Goal: Task Accomplishment & Management: Manage account settings

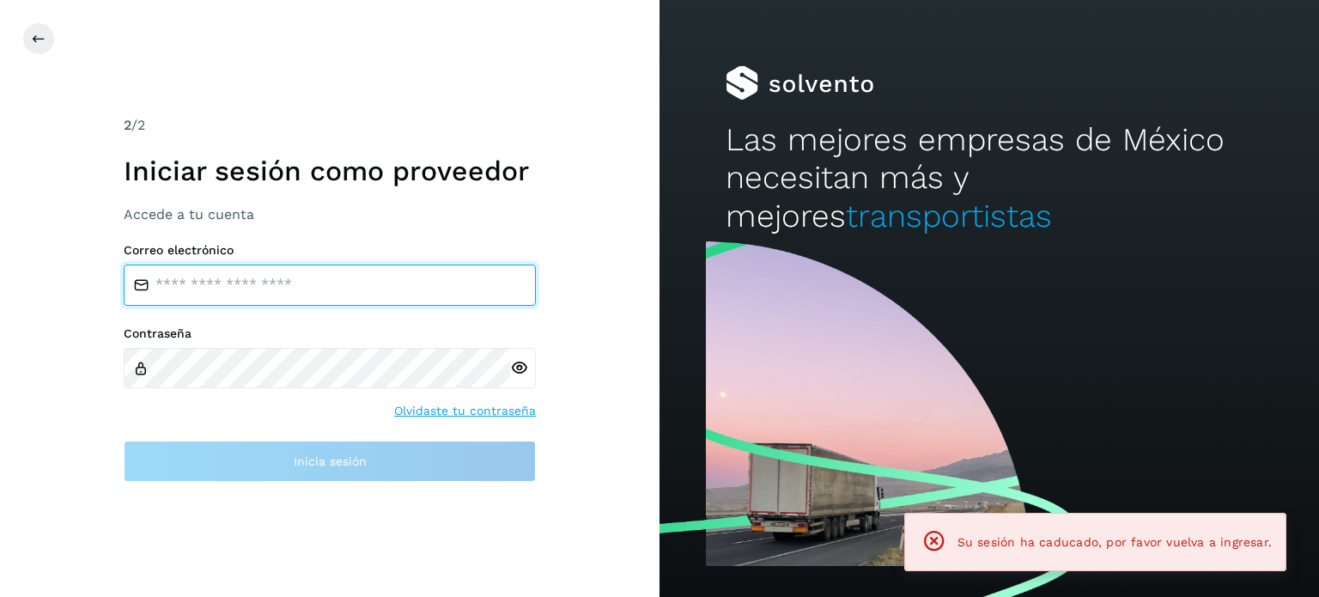
type input "**********"
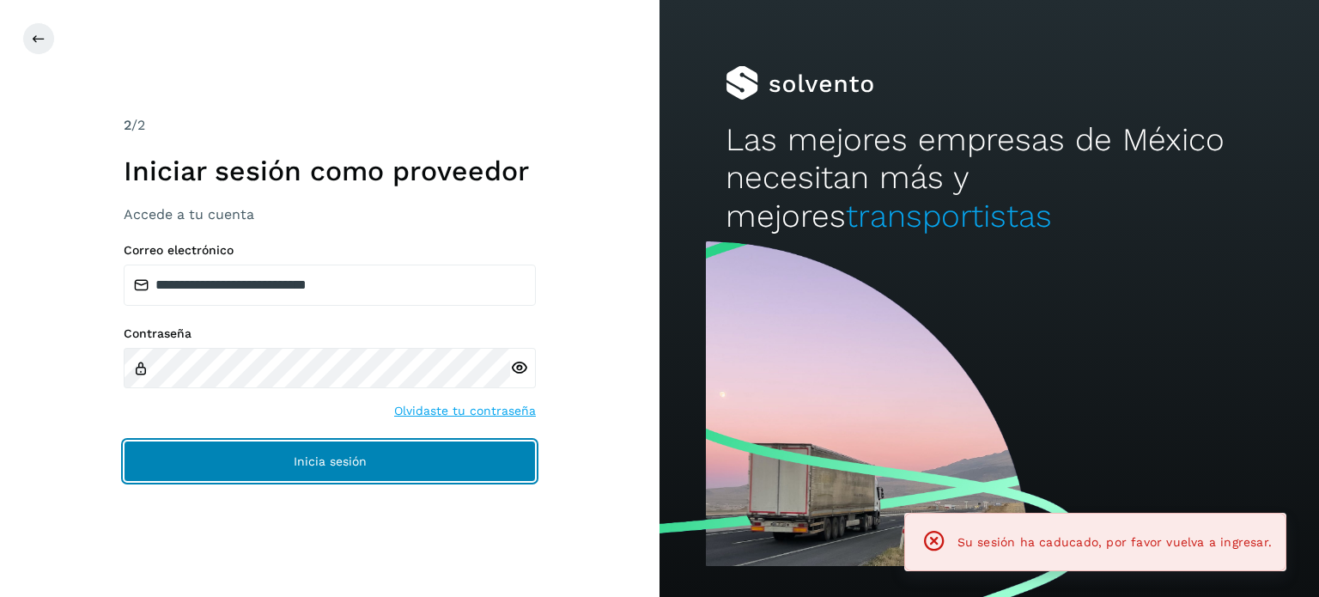
click at [152, 469] on button "Inicia sesión" at bounding box center [330, 461] width 412 height 41
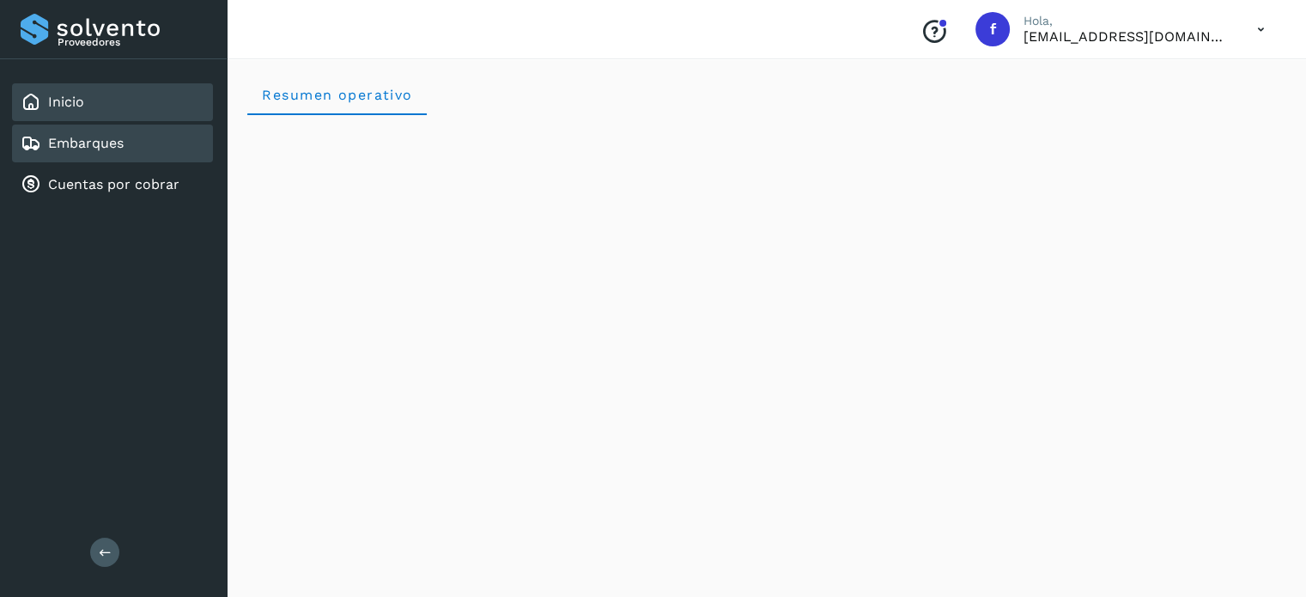
drag, startPoint x: 199, startPoint y: 400, endPoint x: 120, endPoint y: 147, distance: 265.4
click at [120, 147] on link "Embarques" at bounding box center [86, 143] width 76 height 16
click at [119, 147] on link "Embarques" at bounding box center [86, 143] width 76 height 16
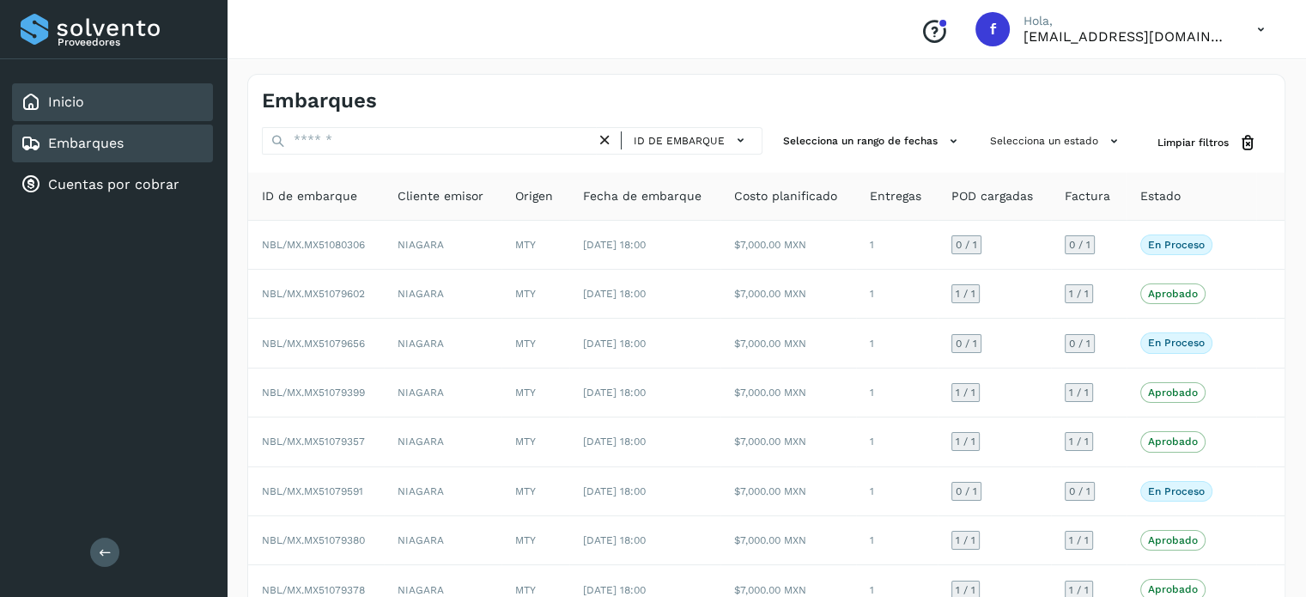
drag, startPoint x: 355, startPoint y: 5, endPoint x: 82, endPoint y: 95, distance: 286.8
click at [82, 95] on link "Inicio" at bounding box center [66, 102] width 36 height 16
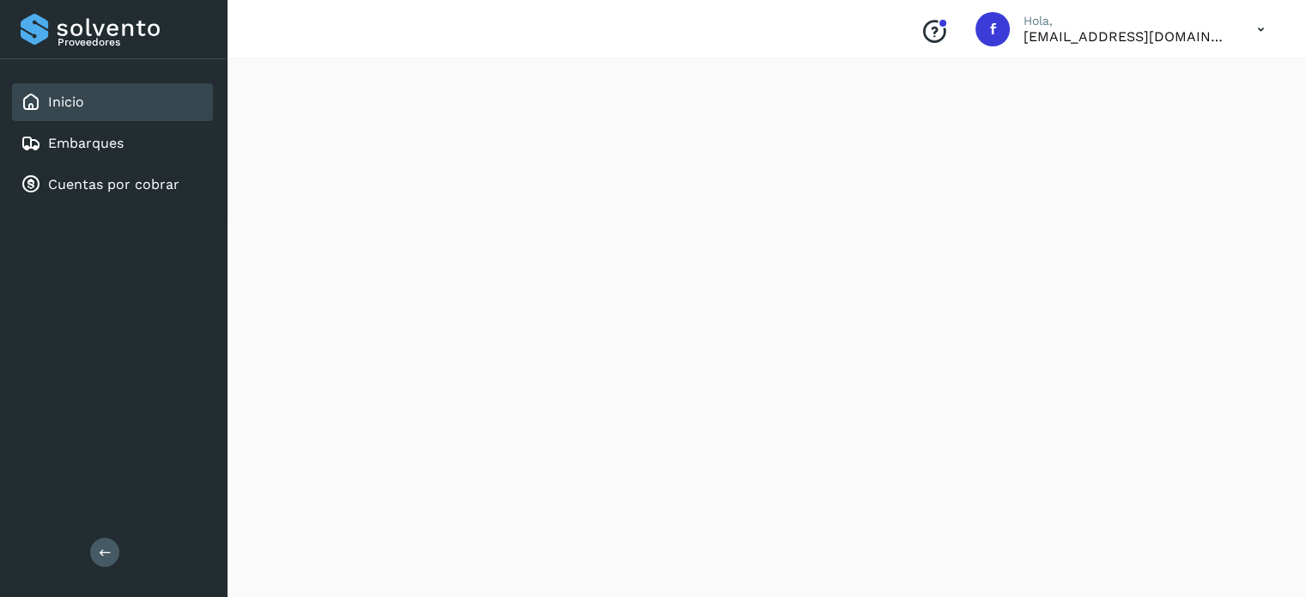
scroll to position [1590, 0]
click at [80, 135] on link "Embarques" at bounding box center [86, 143] width 76 height 16
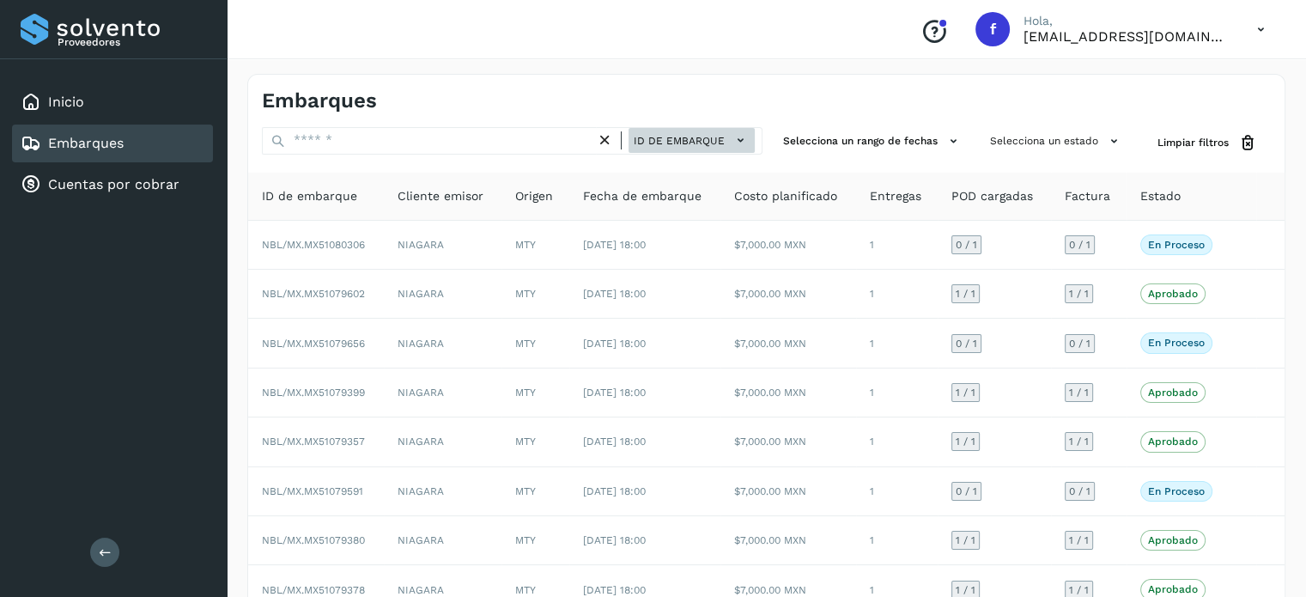
click at [732, 135] on icon at bounding box center [741, 140] width 18 height 18
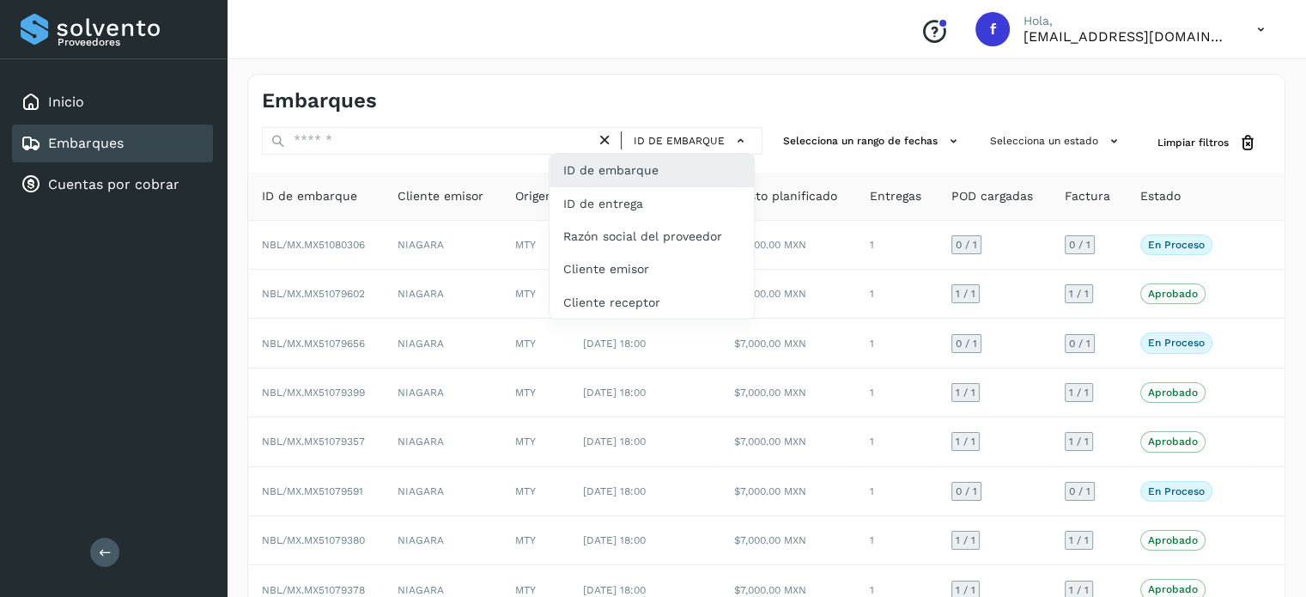
drag, startPoint x: 641, startPoint y: 209, endPoint x: 529, endPoint y: 165, distance: 119.9
click at [640, 209] on div "ID de entrega" at bounding box center [652, 203] width 204 height 33
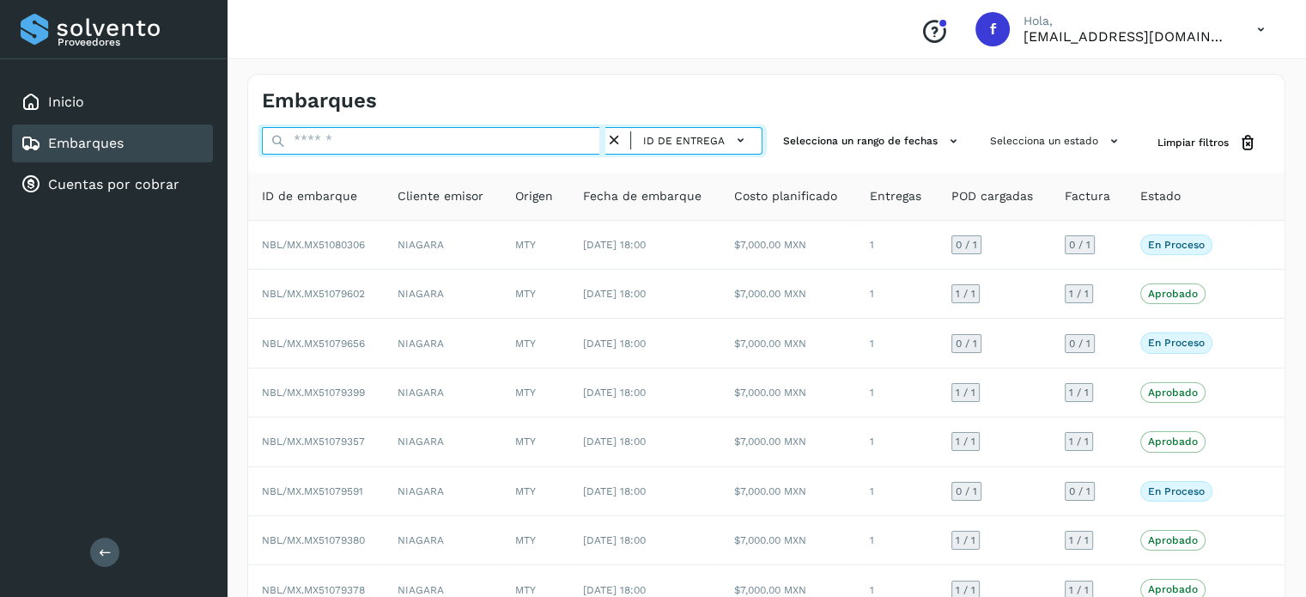
click at [406, 137] on input "text" at bounding box center [434, 140] width 344 height 27
paste input "*********"
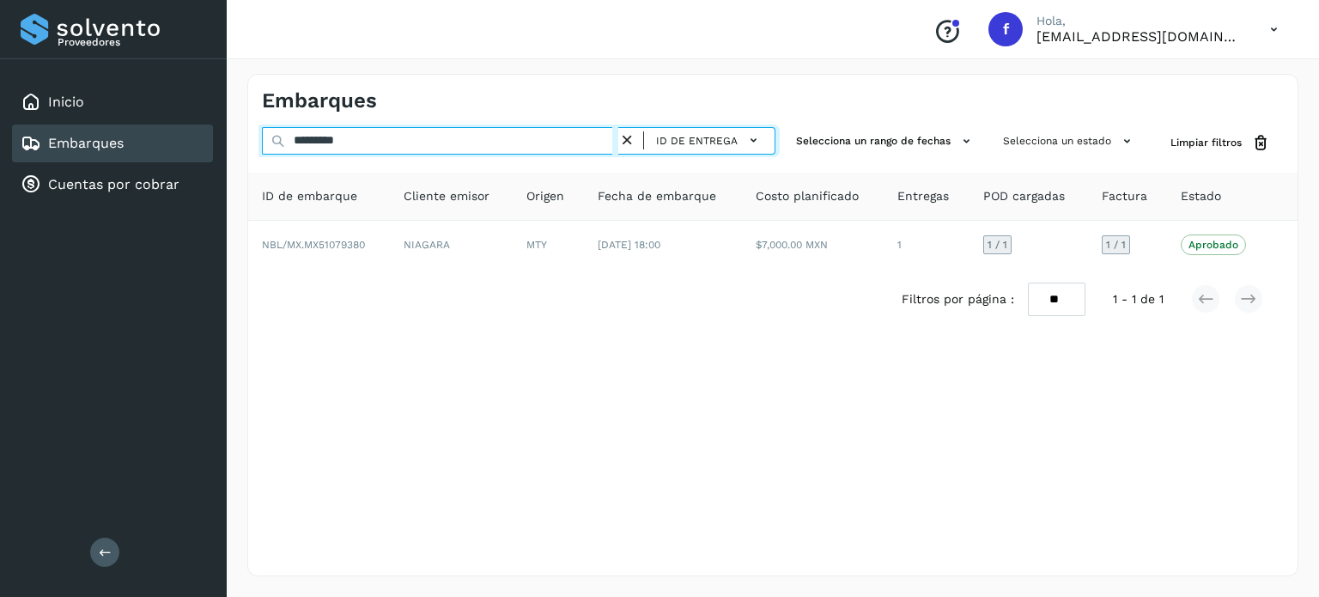
drag, startPoint x: 320, startPoint y: 125, endPoint x: 62, endPoint y: 75, distance: 263.3
click at [71, 76] on div "Proveedores Inicio Embarques Cuentas por cobrar Salir Conoce nuestros beneficio…" at bounding box center [659, 298] width 1319 height 597
paste input "*"
drag, startPoint x: 392, startPoint y: 142, endPoint x: 108, endPoint y: 91, distance: 287.9
click at [110, 91] on div "**********" at bounding box center [659, 298] width 1319 height 597
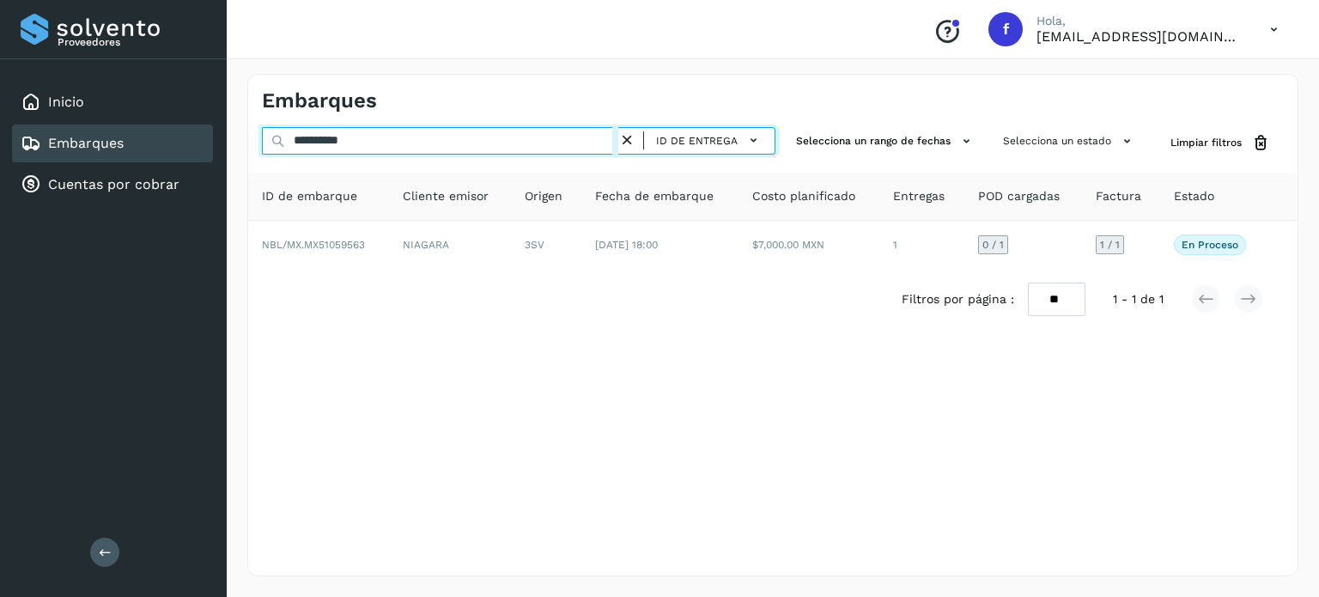
paste input "*"
drag, startPoint x: 432, startPoint y: 143, endPoint x: 151, endPoint y: 123, distance: 281.6
click at [127, 109] on div "**********" at bounding box center [659, 298] width 1319 height 597
paste input "text"
drag, startPoint x: 279, startPoint y: 149, endPoint x: 199, endPoint y: 137, distance: 80.9
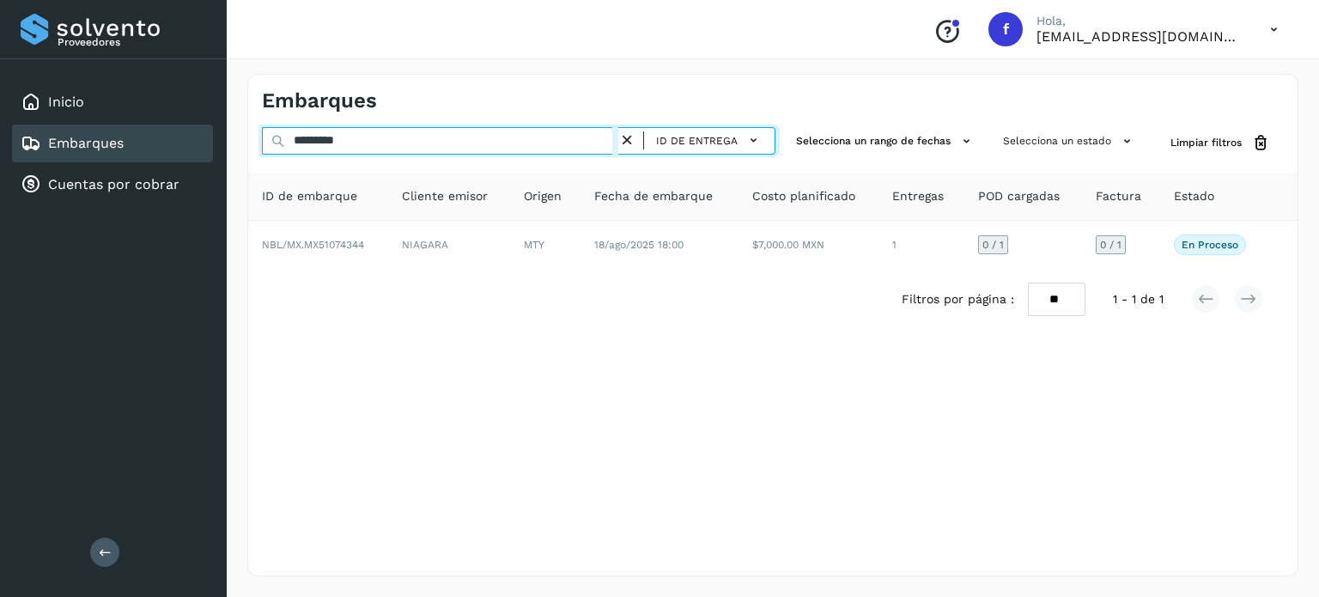
click at [199, 137] on div "Proveedores Inicio Embarques Cuentas por cobrar Salir Conoce nuestros beneficio…" at bounding box center [659, 298] width 1319 height 597
paste input "*"
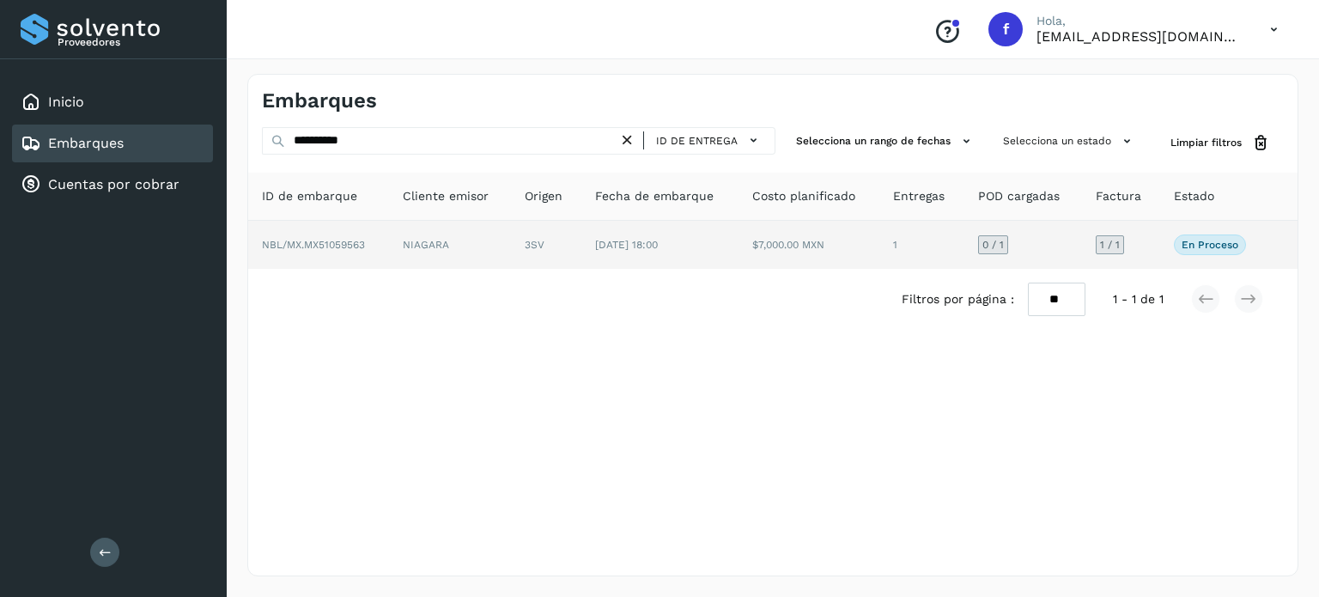
click at [1195, 241] on p "En proceso" at bounding box center [1210, 245] width 57 height 12
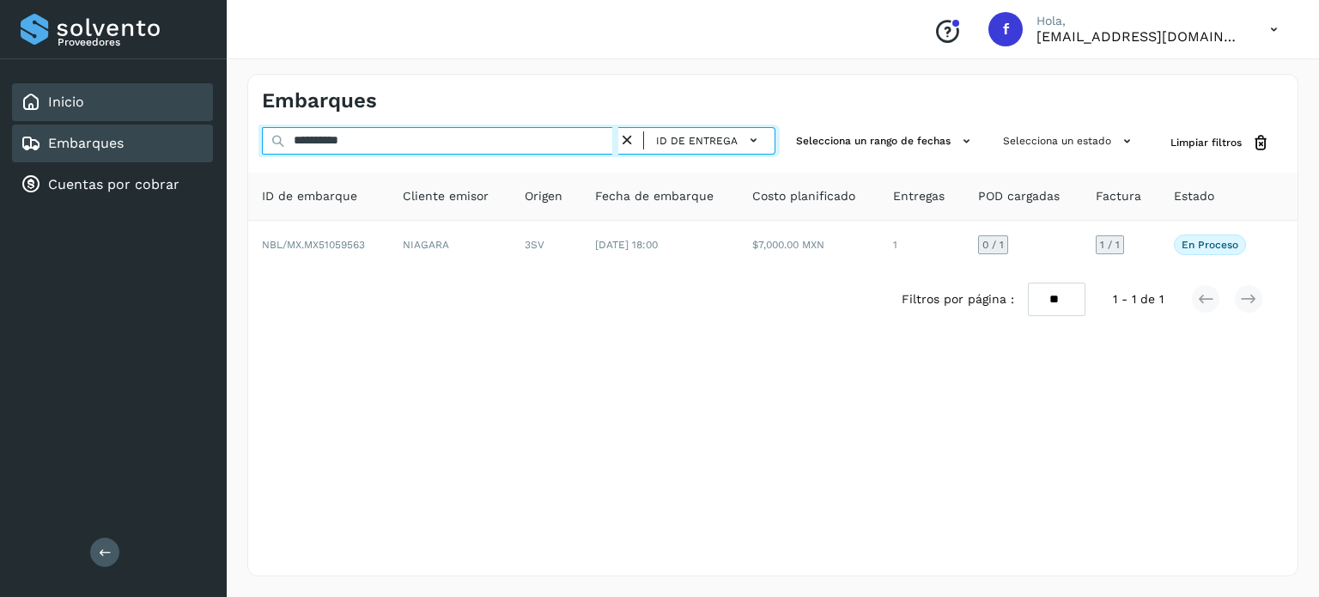
drag, startPoint x: 449, startPoint y: 142, endPoint x: 119, endPoint y: 118, distance: 331.5
click at [139, 107] on div "**********" at bounding box center [659, 298] width 1319 height 597
paste input "*"
drag, startPoint x: 404, startPoint y: 137, endPoint x: 111, endPoint y: 102, distance: 295.0
click at [125, 107] on div "**********" at bounding box center [659, 298] width 1319 height 597
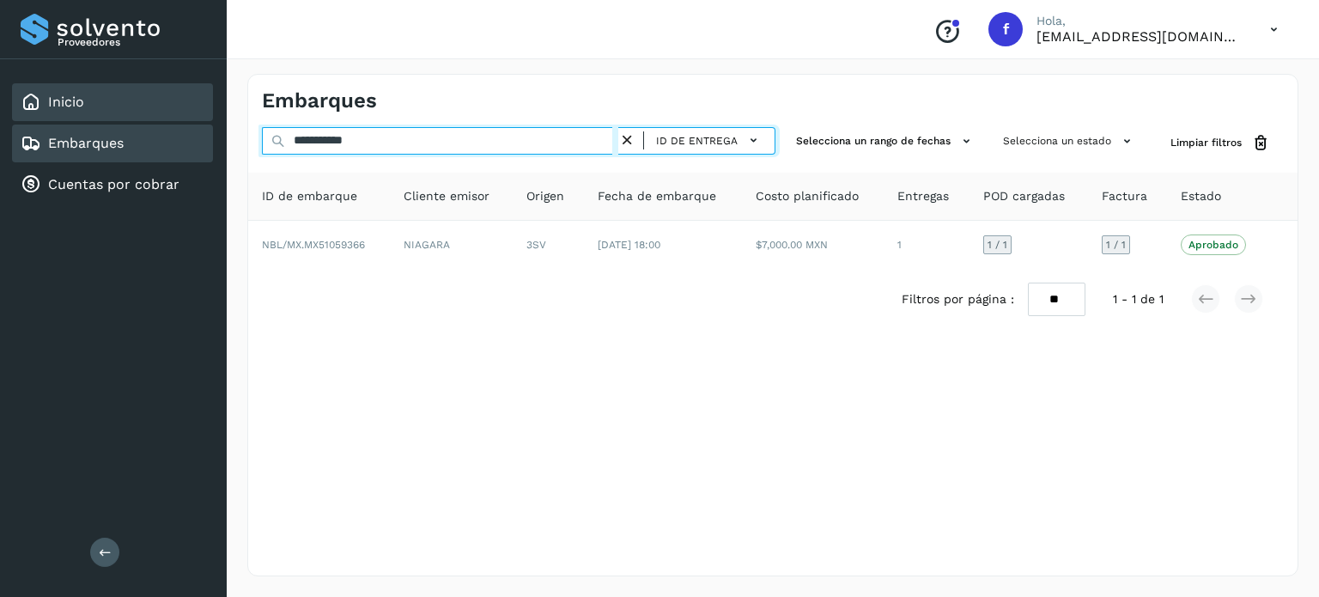
paste input "text"
type input "**********"
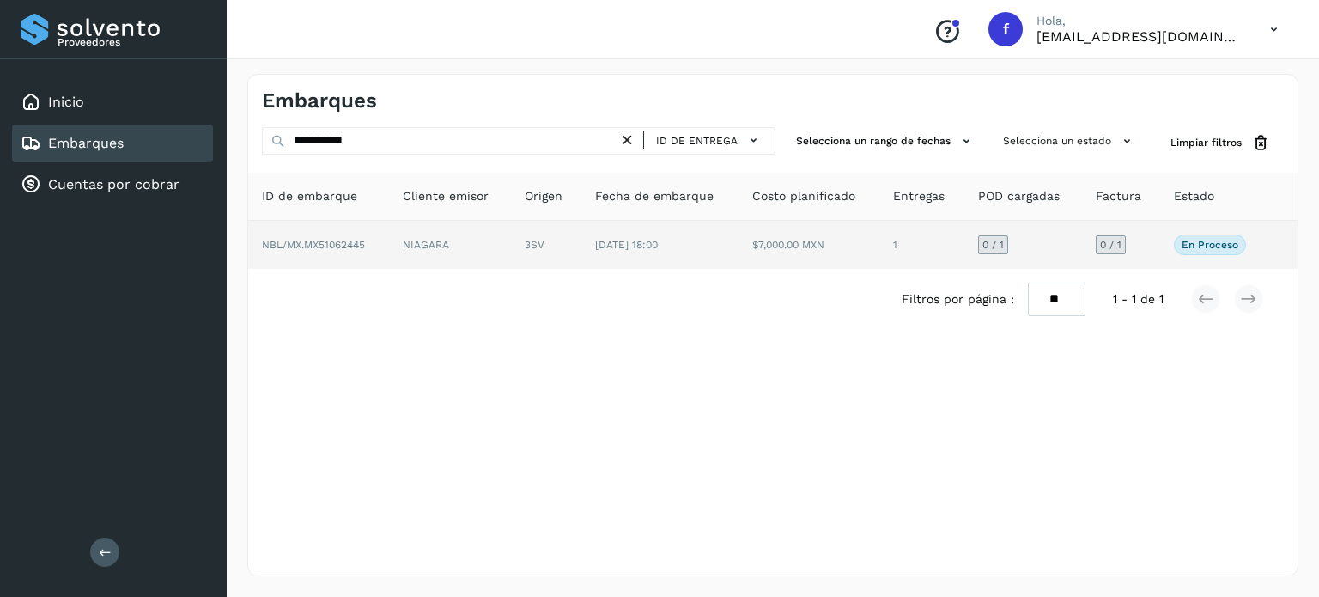
click at [1191, 249] on p "En proceso" at bounding box center [1210, 245] width 57 height 12
click at [344, 245] on span "NBL/MX.MX51062445" at bounding box center [313, 245] width 103 height 12
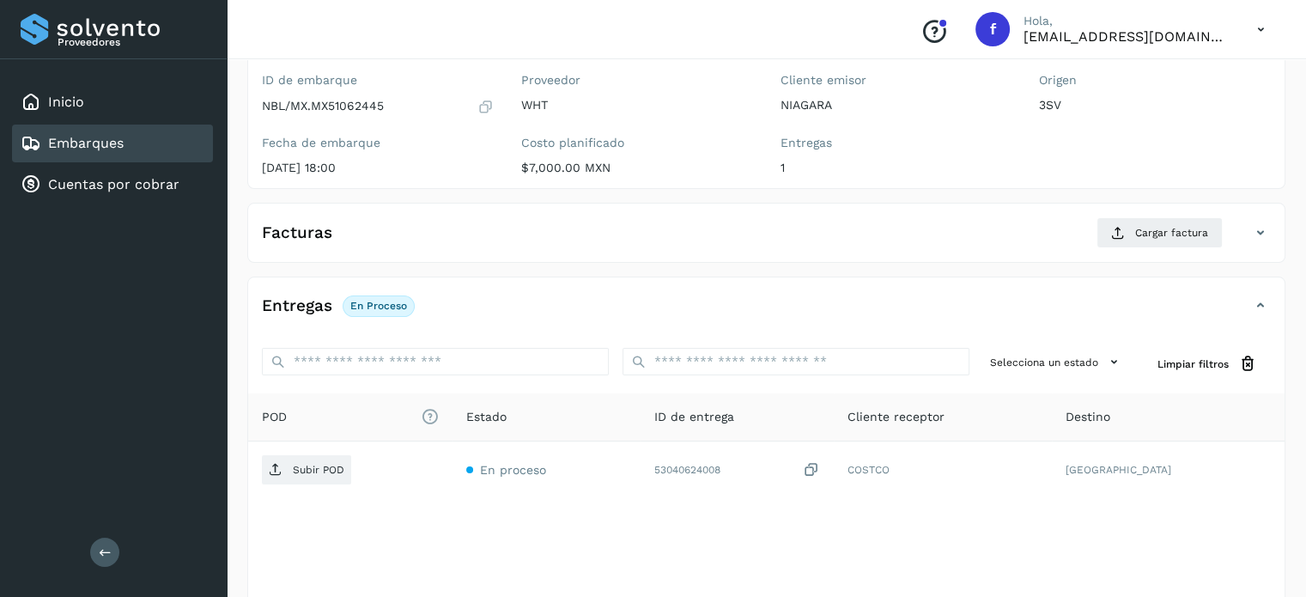
scroll to position [172, 0]
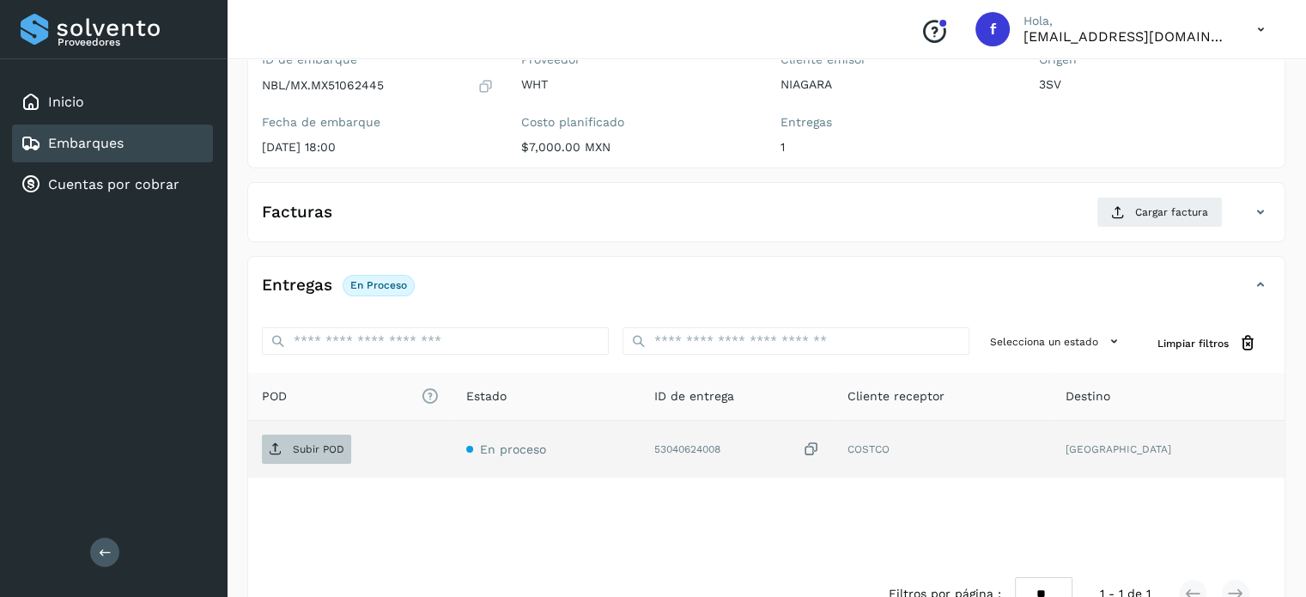
click at [295, 453] on p "Subir POD" at bounding box center [319, 449] width 52 height 12
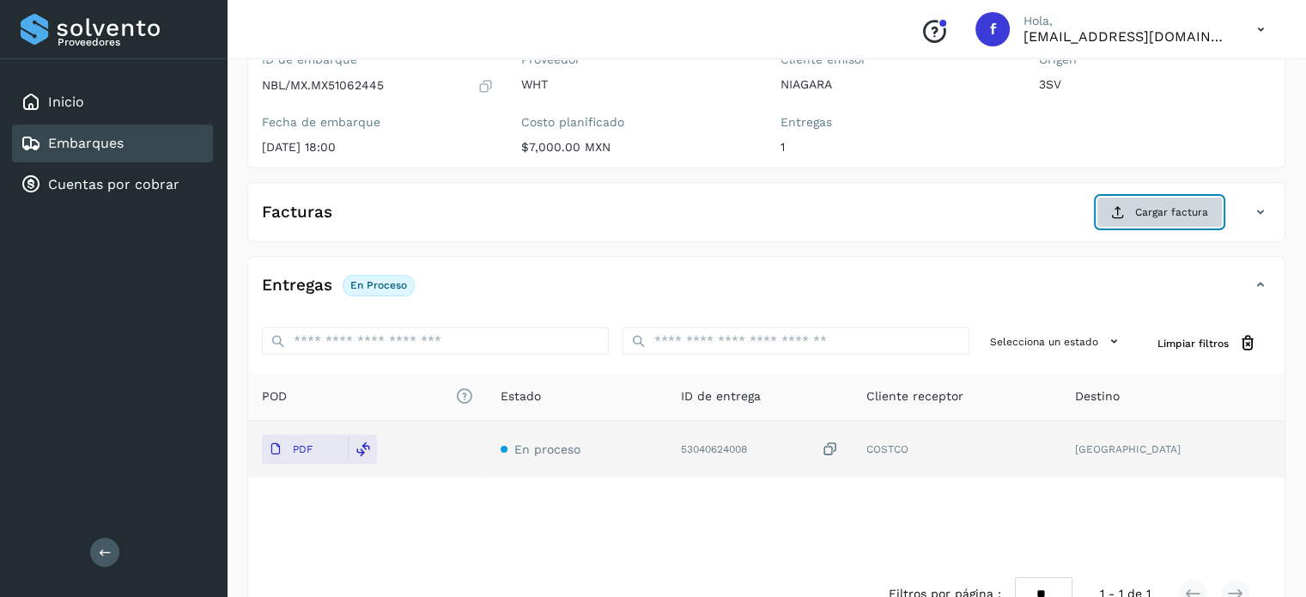
click at [1143, 204] on span "Cargar factura" at bounding box center [1171, 211] width 73 height 15
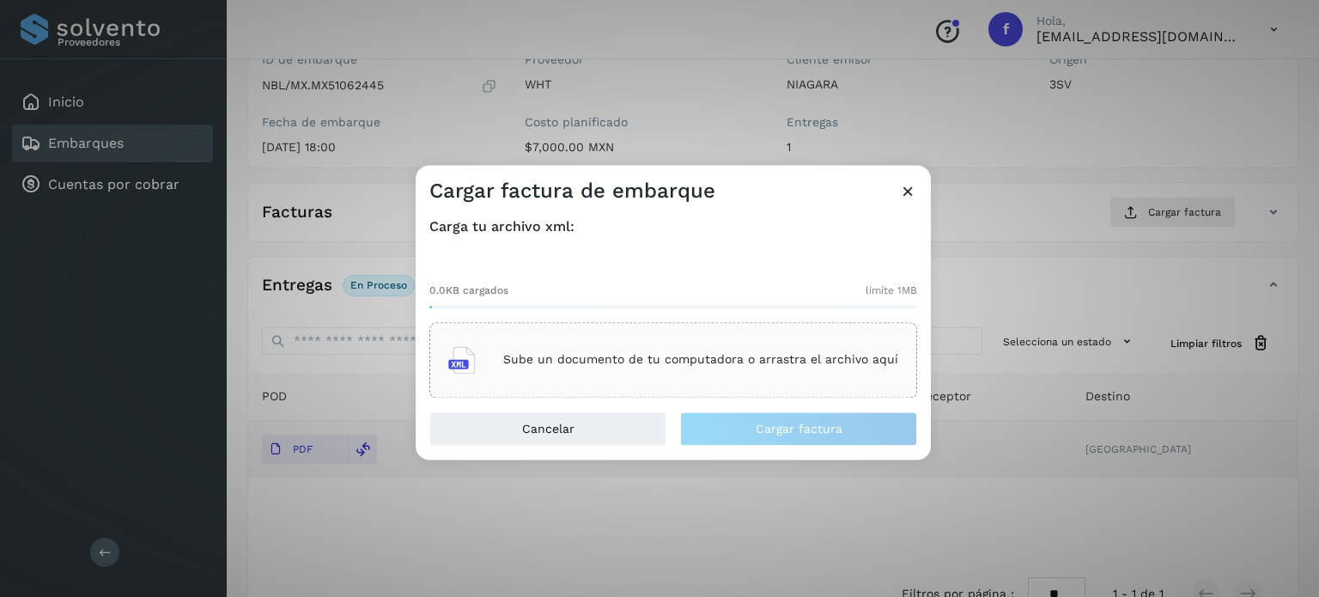
click at [611, 347] on div "Sube un documento de tu computadora o arrastra el archivo aquí" at bounding box center [673, 360] width 450 height 46
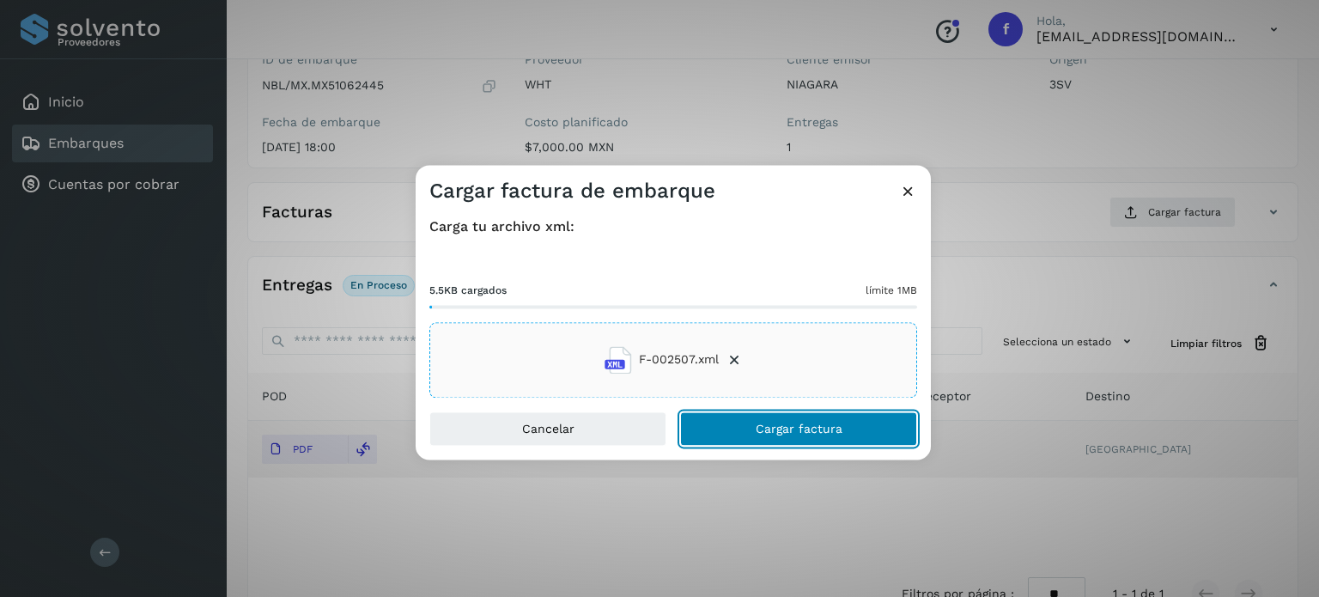
click at [740, 434] on button "Cargar factura" at bounding box center [798, 428] width 237 height 34
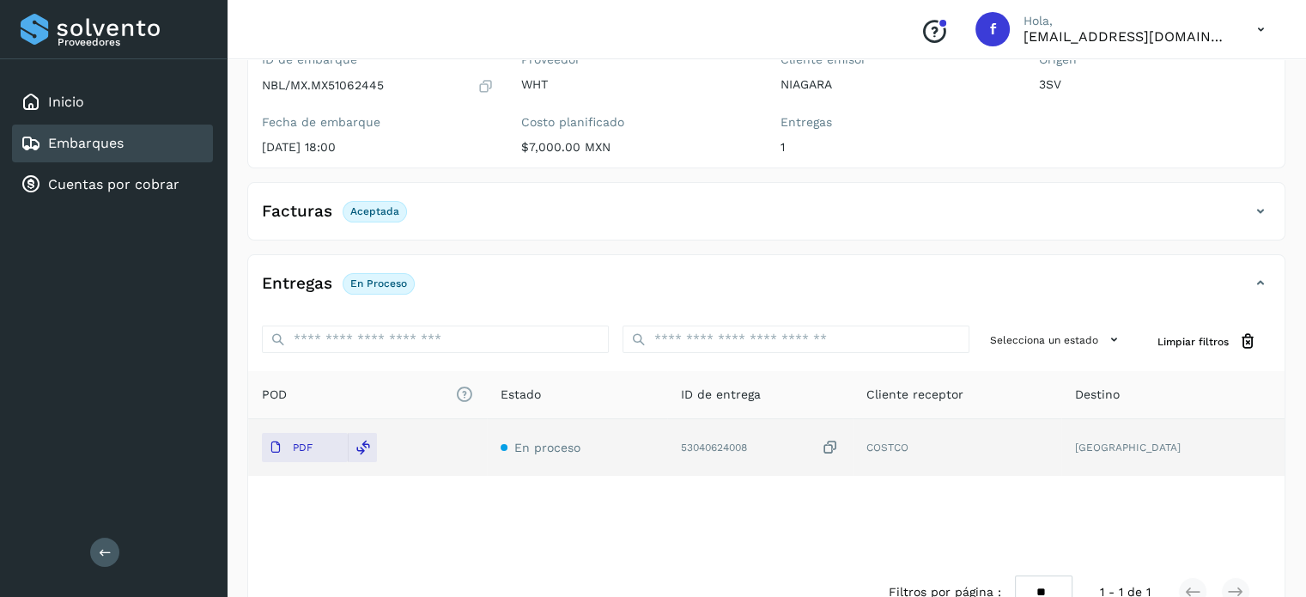
scroll to position [0, 0]
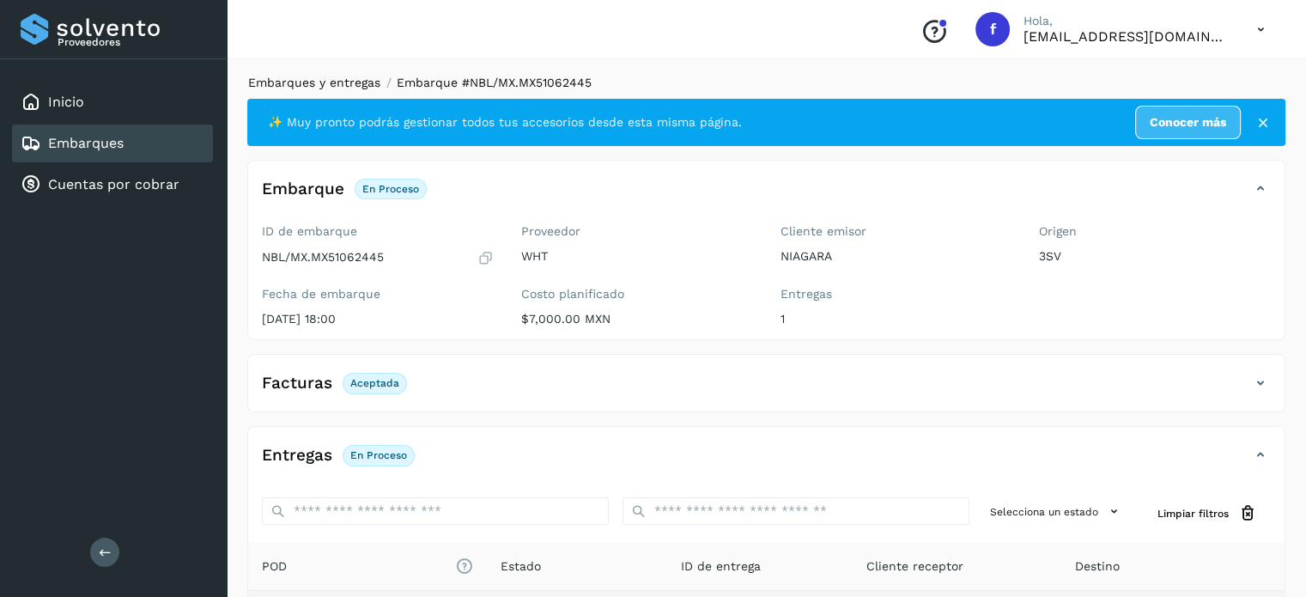
click at [319, 88] on link "Embarques y entregas" at bounding box center [314, 83] width 132 height 14
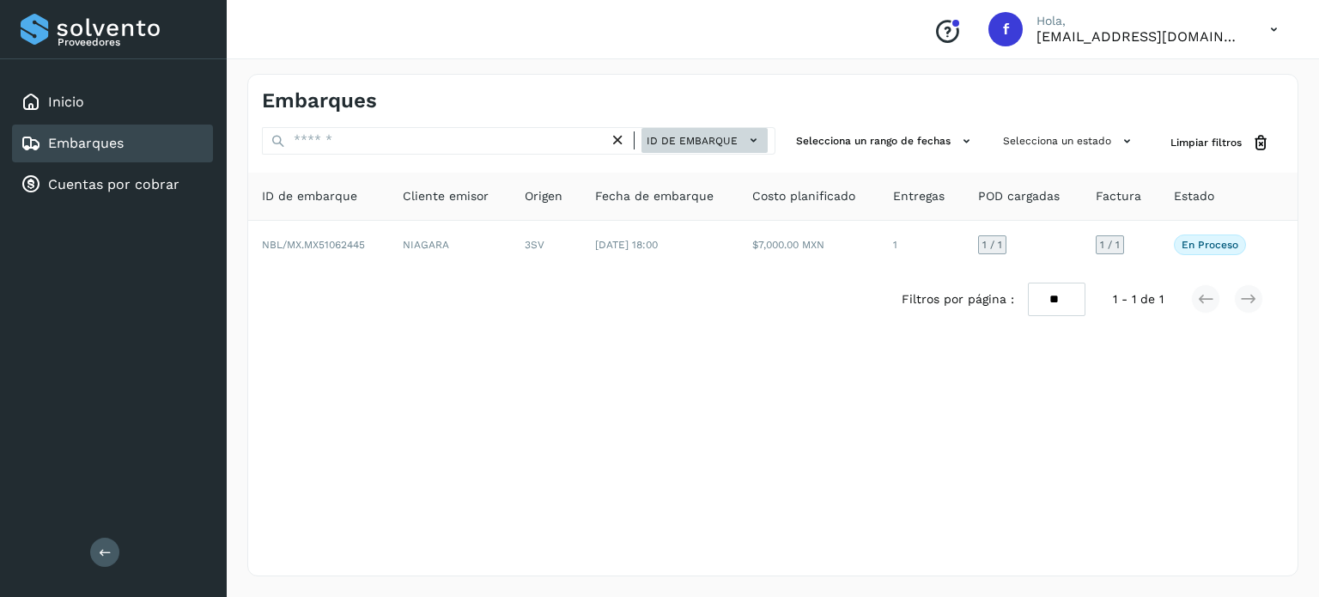
click at [651, 145] on span "ID de embarque" at bounding box center [692, 140] width 91 height 15
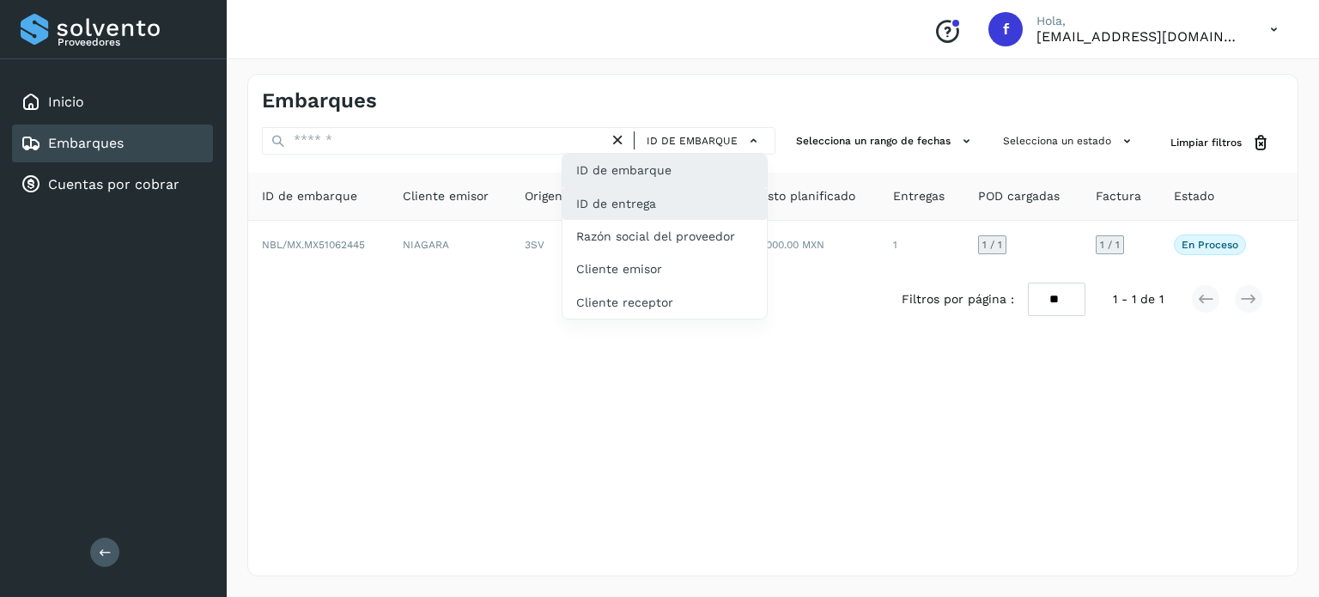
drag, startPoint x: 651, startPoint y: 206, endPoint x: 602, endPoint y: 205, distance: 49.0
click at [651, 207] on div "ID de entrega" at bounding box center [665, 203] width 204 height 33
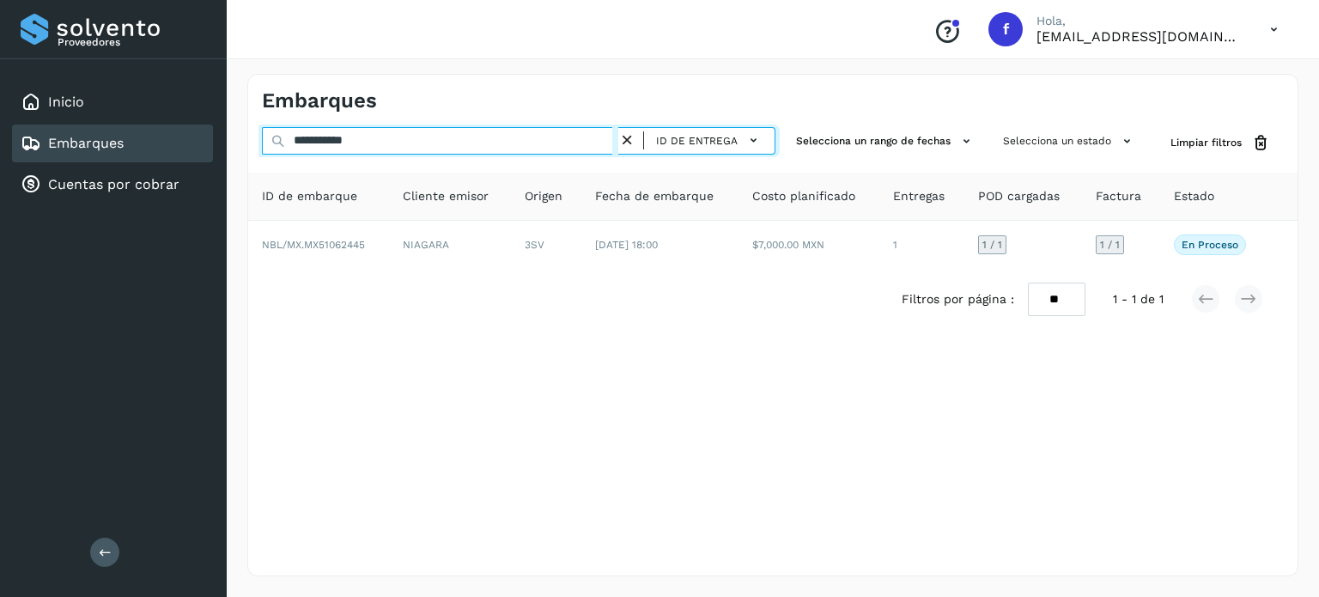
click at [315, 122] on div "**********" at bounding box center [772, 325] width 1051 height 502
paste input "*"
click at [347, 146] on input "**********" at bounding box center [440, 140] width 356 height 27
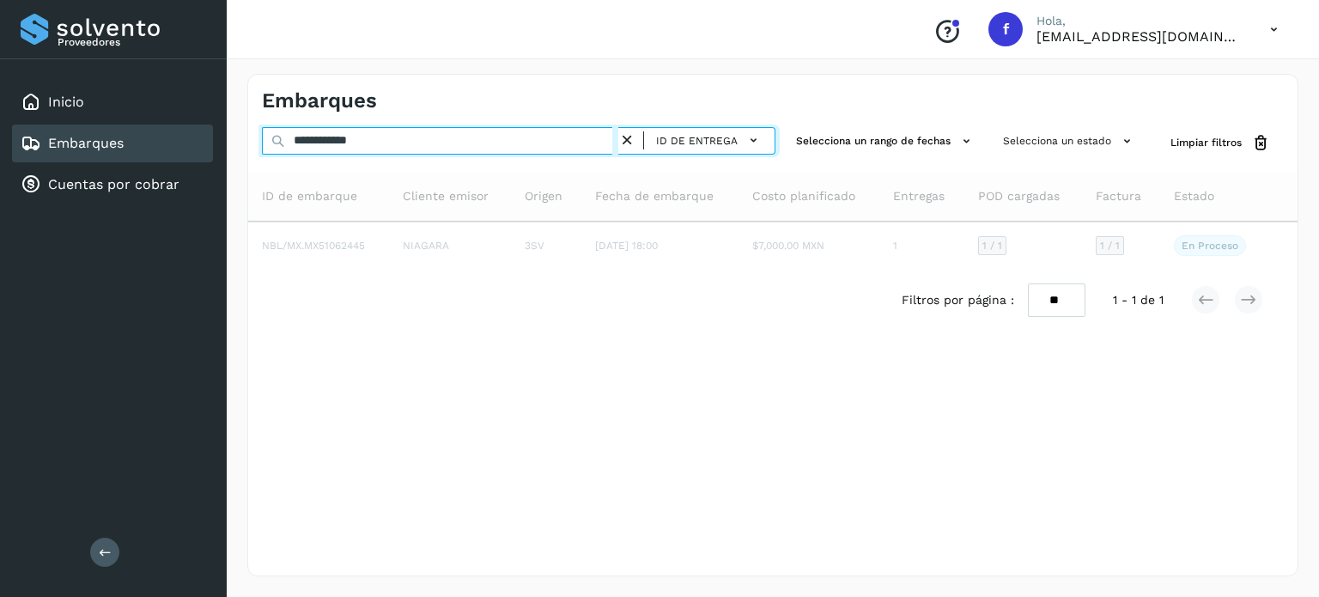
click at [347, 146] on input "**********" at bounding box center [440, 140] width 356 height 27
paste input "text"
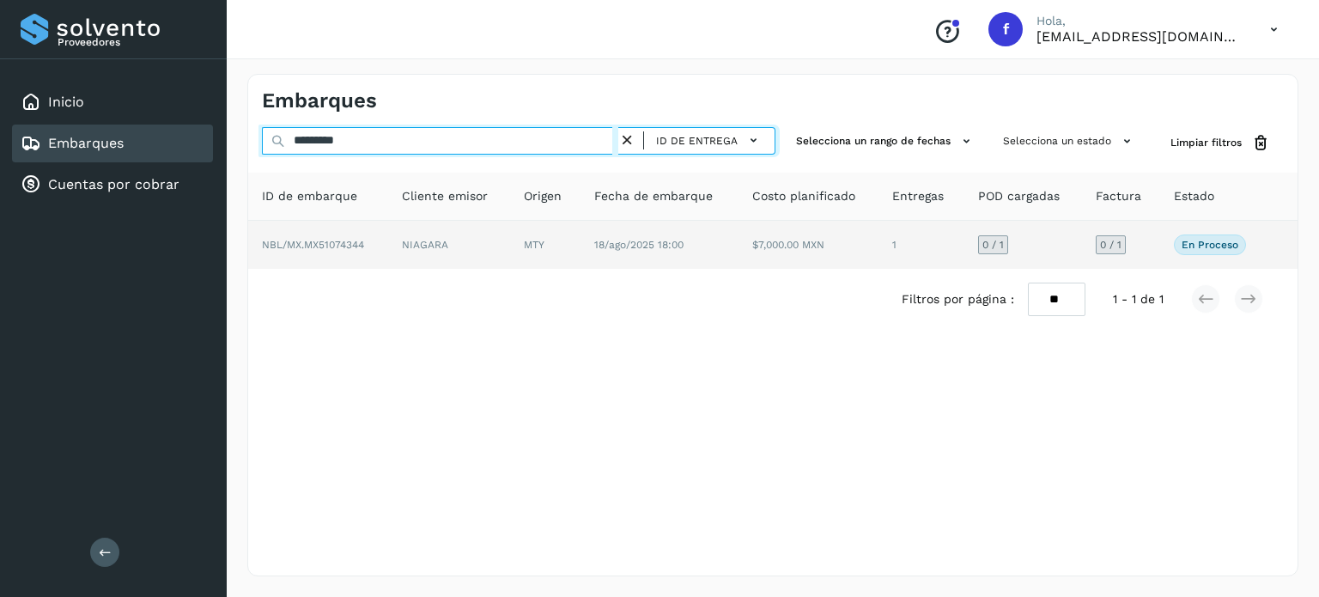
type input "*********"
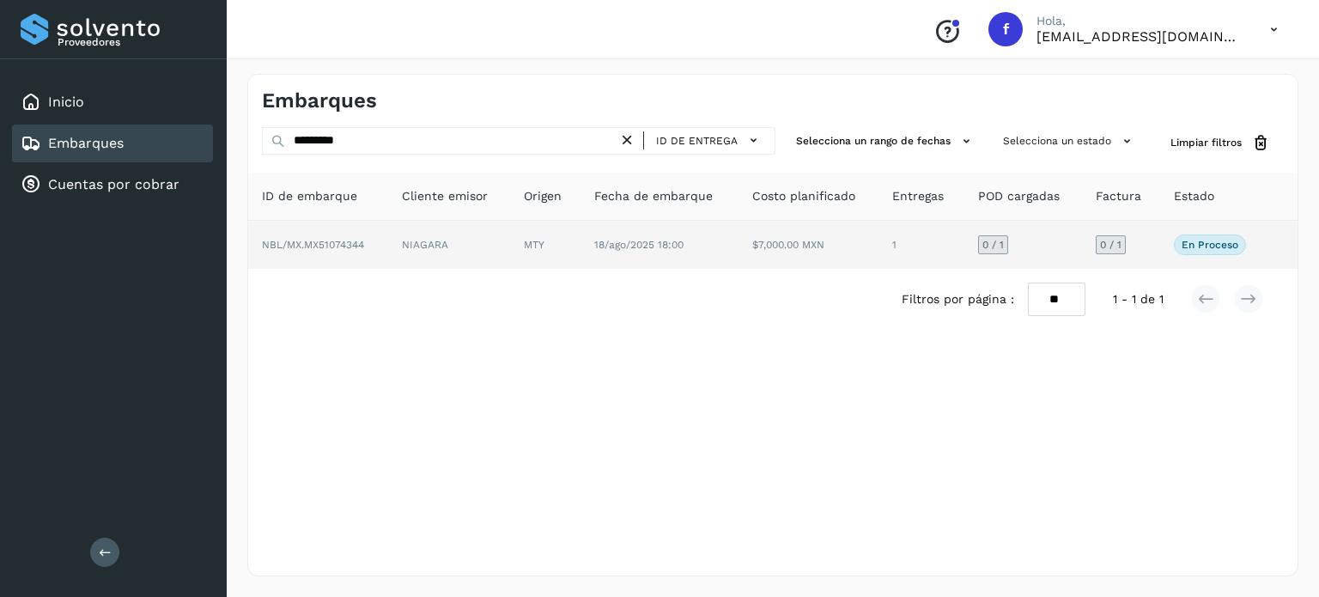
drag, startPoint x: 1193, startPoint y: 240, endPoint x: 1177, endPoint y: 250, distance: 18.9
click at [1193, 240] on p "En proceso" at bounding box center [1210, 245] width 57 height 12
click at [324, 240] on span "NBL/MX.MX51074344" at bounding box center [313, 245] width 102 height 12
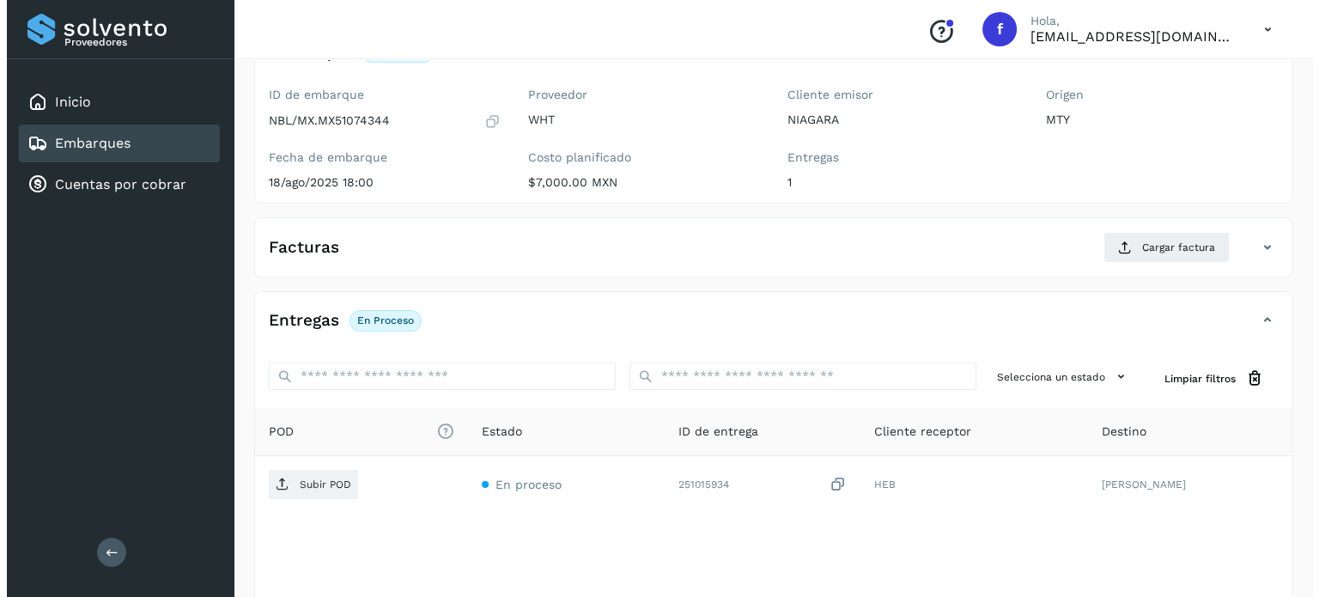
scroll to position [218, 0]
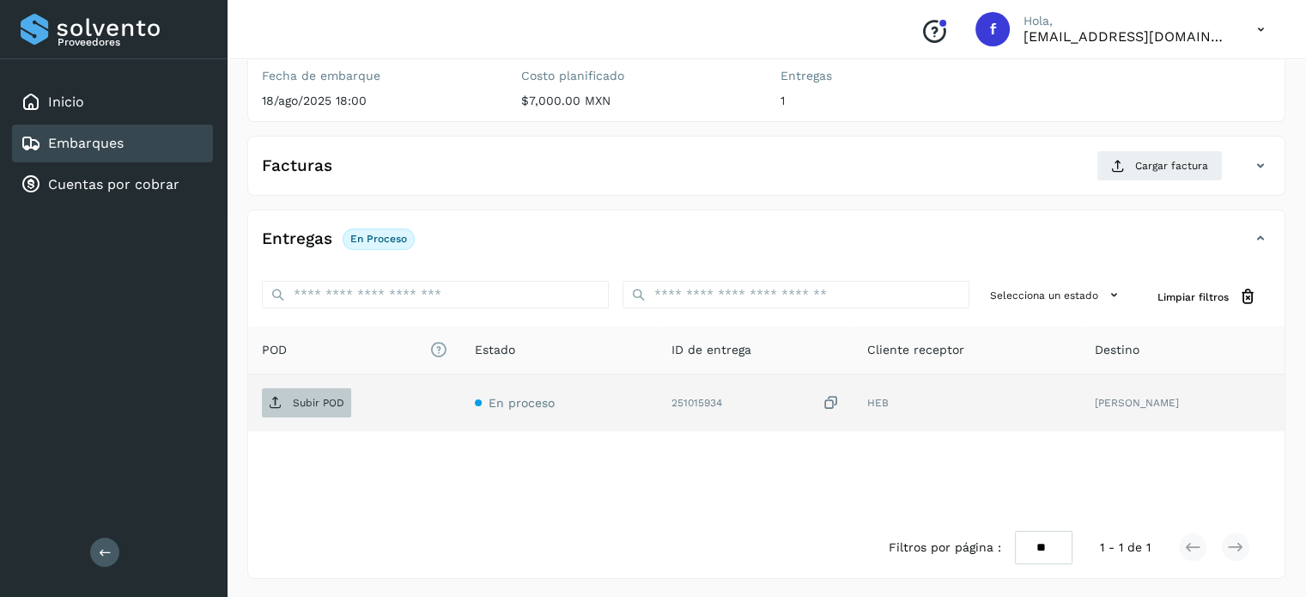
click at [316, 403] on p "Subir POD" at bounding box center [319, 403] width 52 height 12
click at [287, 394] on span "Subir POD" at bounding box center [306, 402] width 89 height 27
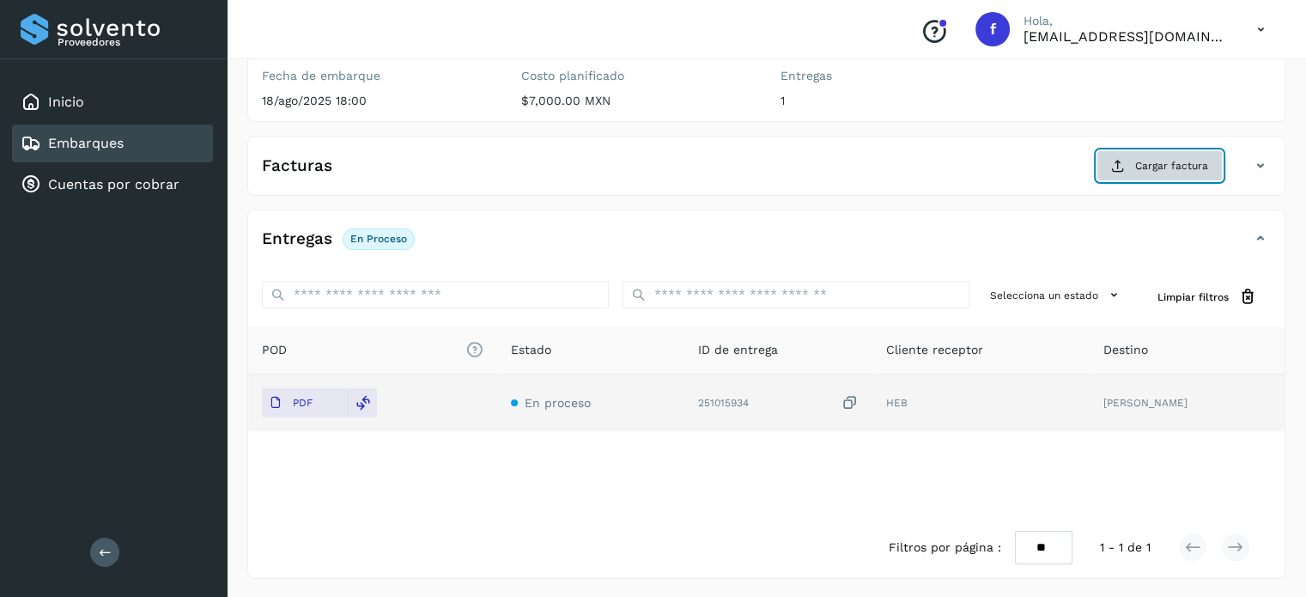
click at [1114, 165] on icon at bounding box center [1118, 166] width 14 height 14
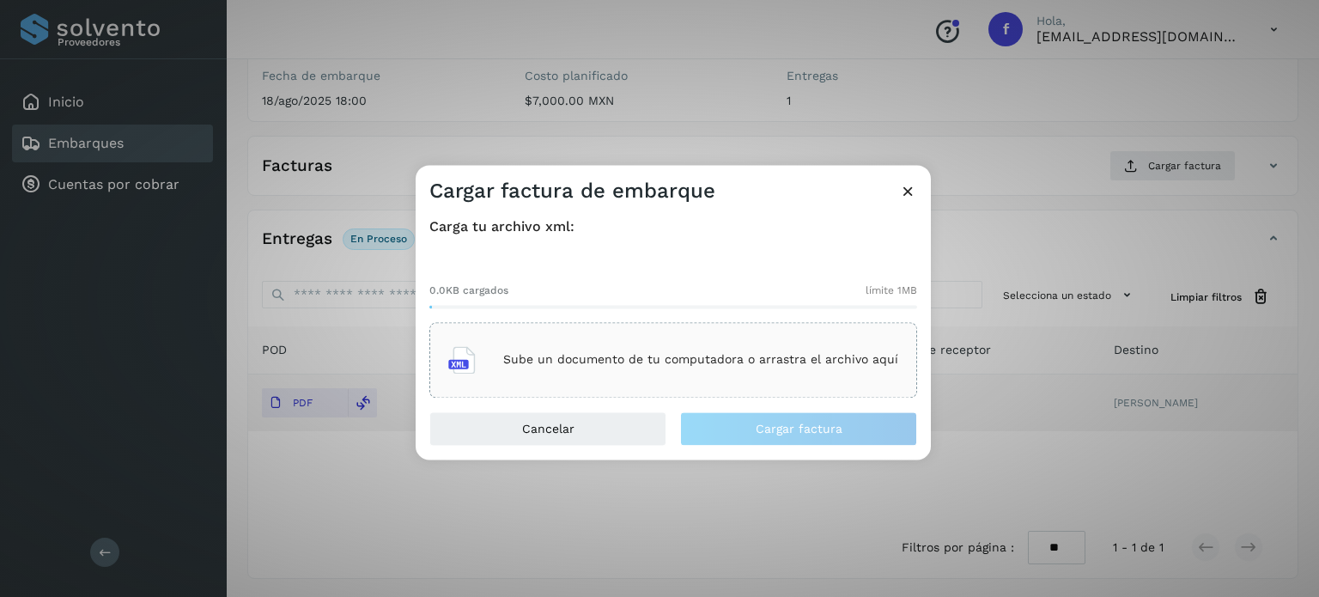
click at [595, 370] on div "Sube un documento de tu computadora o arrastra el archivo aquí" at bounding box center [673, 360] width 450 height 46
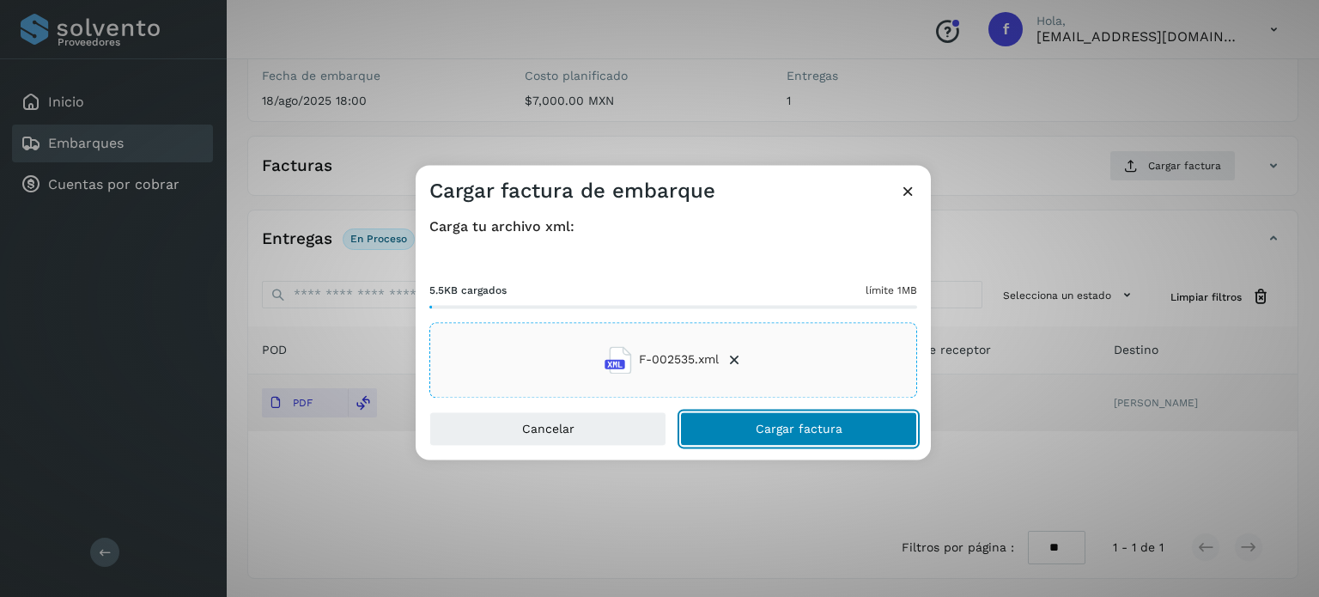
click at [801, 426] on span "Cargar factura" at bounding box center [799, 429] width 87 height 12
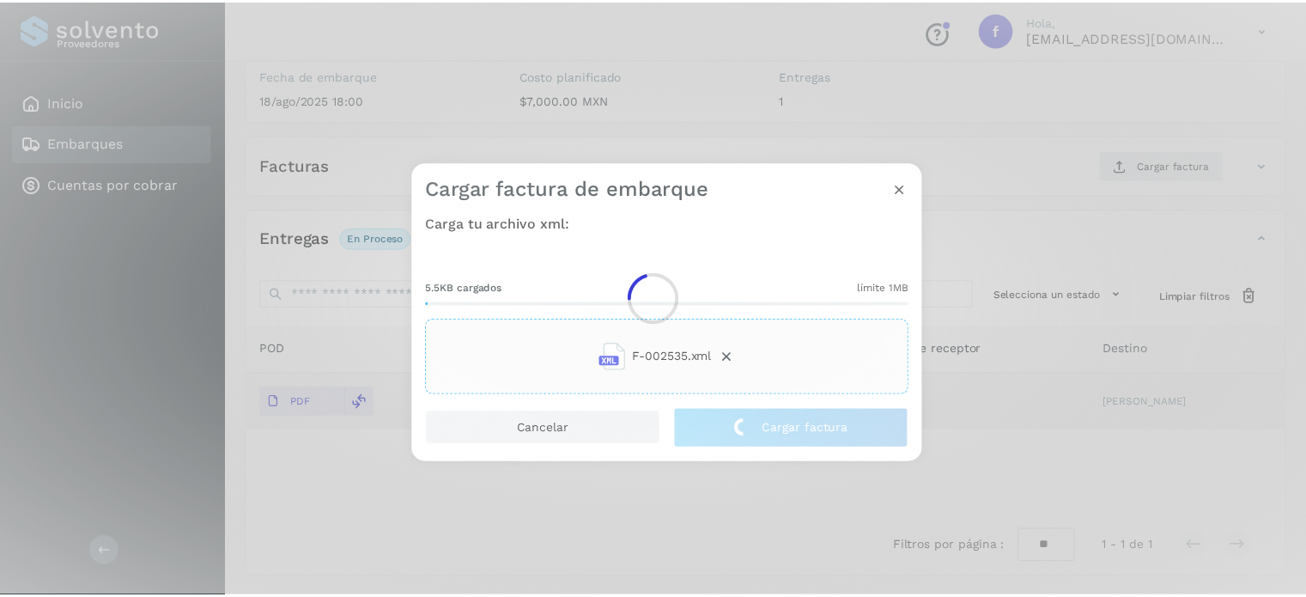
scroll to position [216, 0]
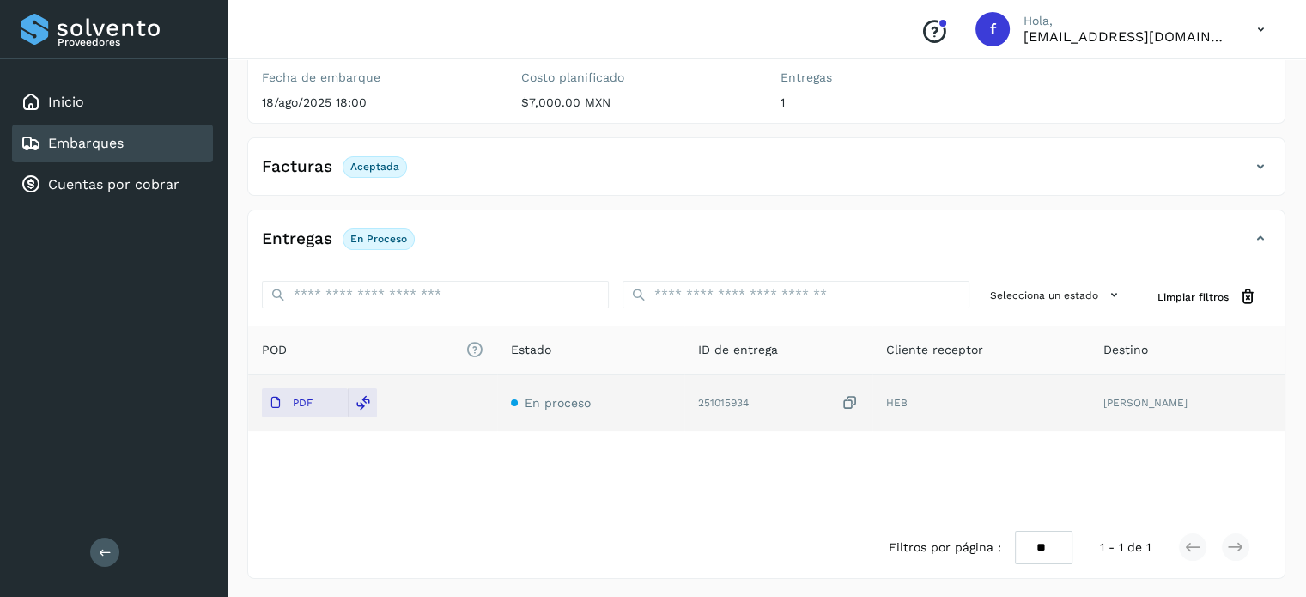
click at [635, 202] on div "✨ Muy pronto podrás gestionar todos tus accesorios desde esta misma página. Con…" at bounding box center [766, 230] width 1038 height 697
click at [138, 133] on div "Embarques" at bounding box center [112, 144] width 201 height 38
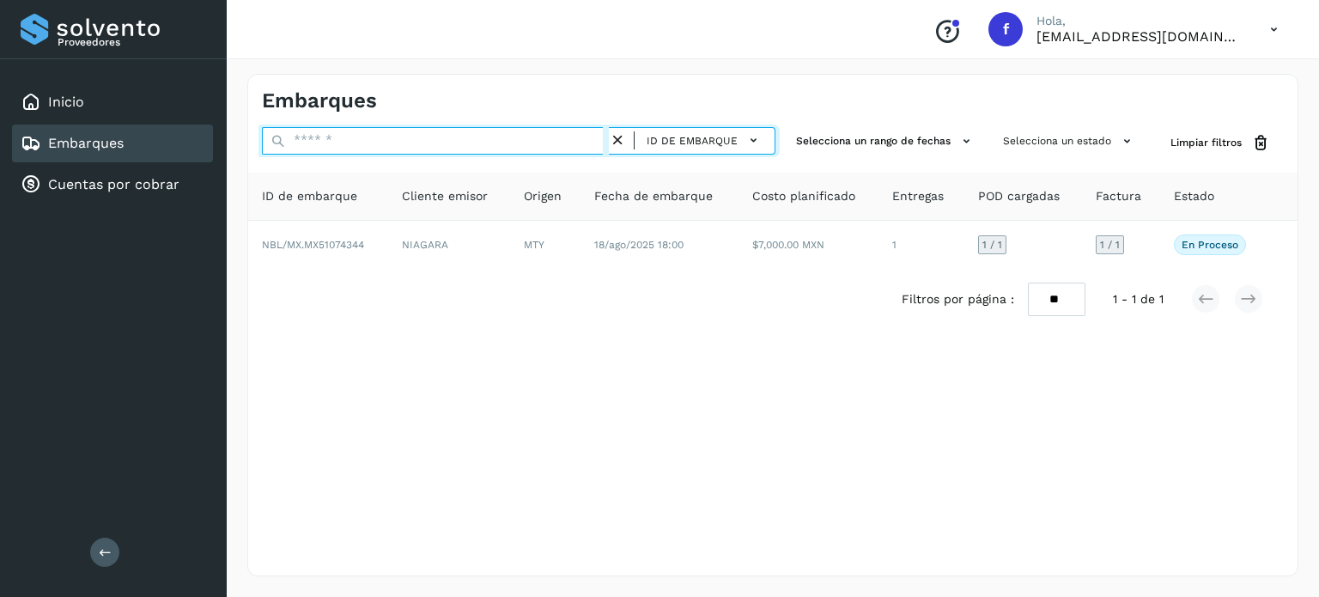
click at [350, 143] on input "text" at bounding box center [435, 140] width 347 height 27
paste input "**********"
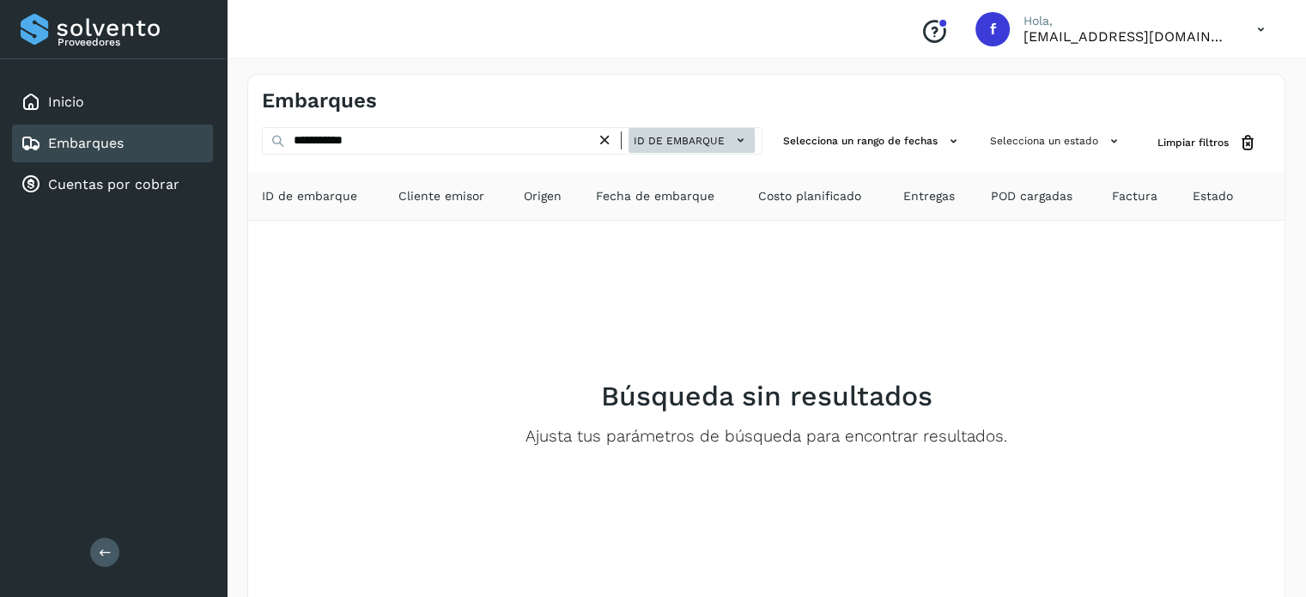
click at [699, 131] on button "ID de embarque" at bounding box center [692, 140] width 126 height 25
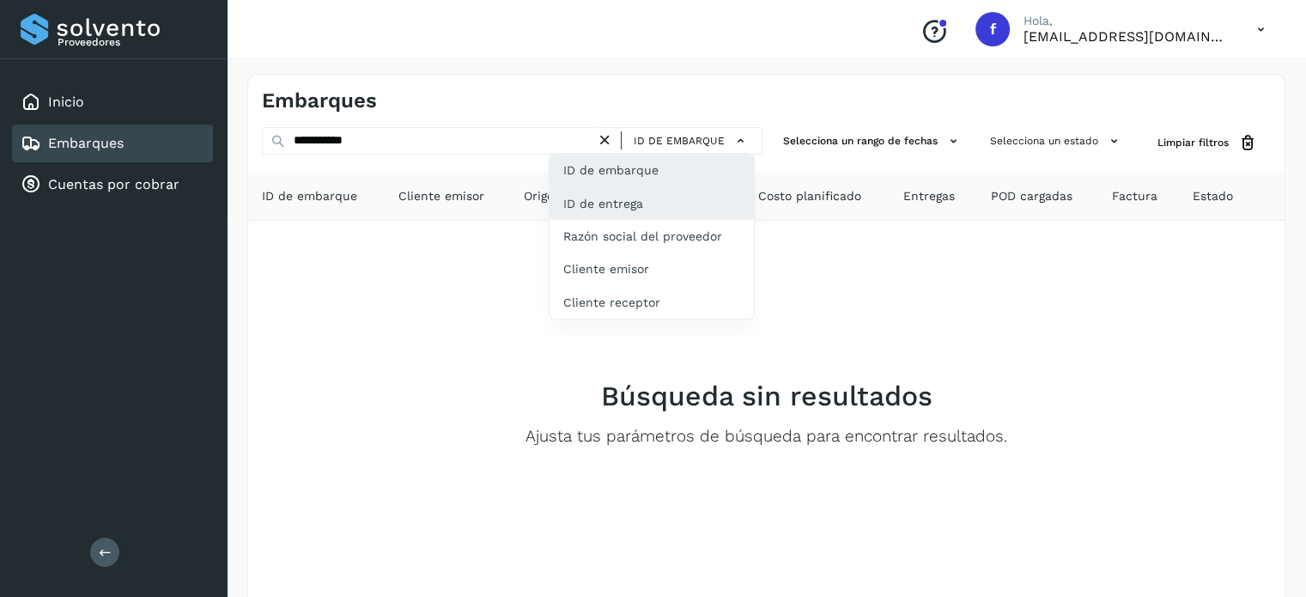
click at [623, 210] on div "ID de entrega" at bounding box center [652, 203] width 204 height 33
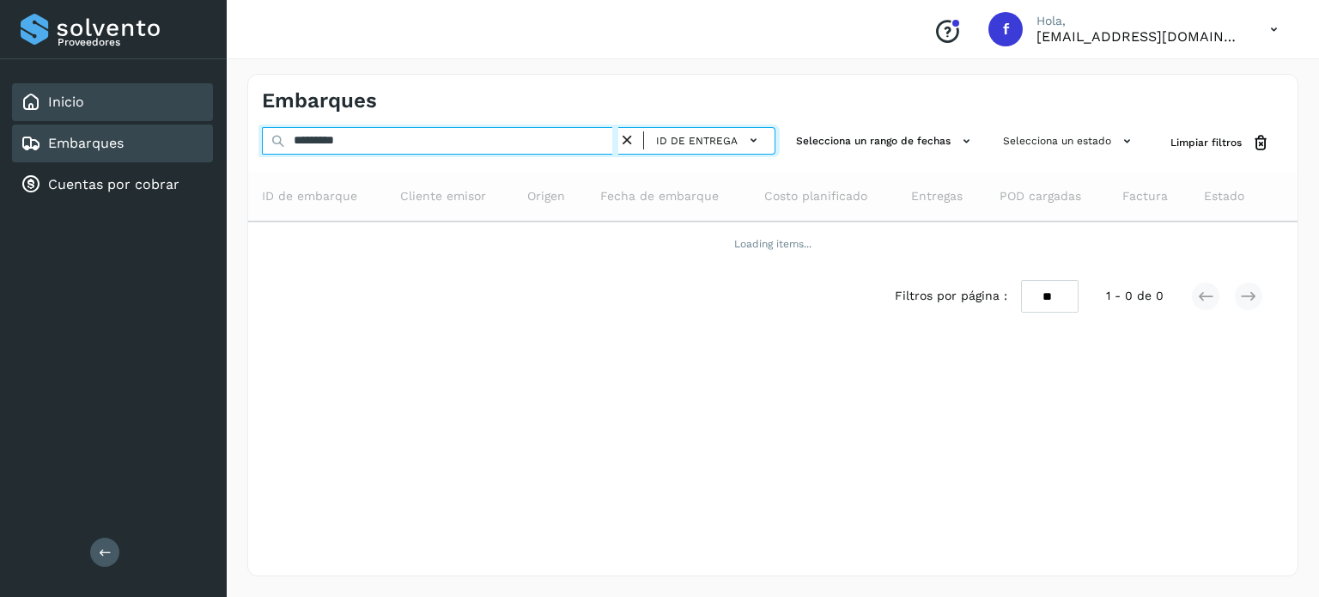
drag, startPoint x: 341, startPoint y: 143, endPoint x: 93, endPoint y: 88, distance: 254.4
click at [156, 99] on div "Proveedores Inicio Embarques Cuentas por cobrar Salir Conoce nuestros beneficio…" at bounding box center [659, 298] width 1319 height 597
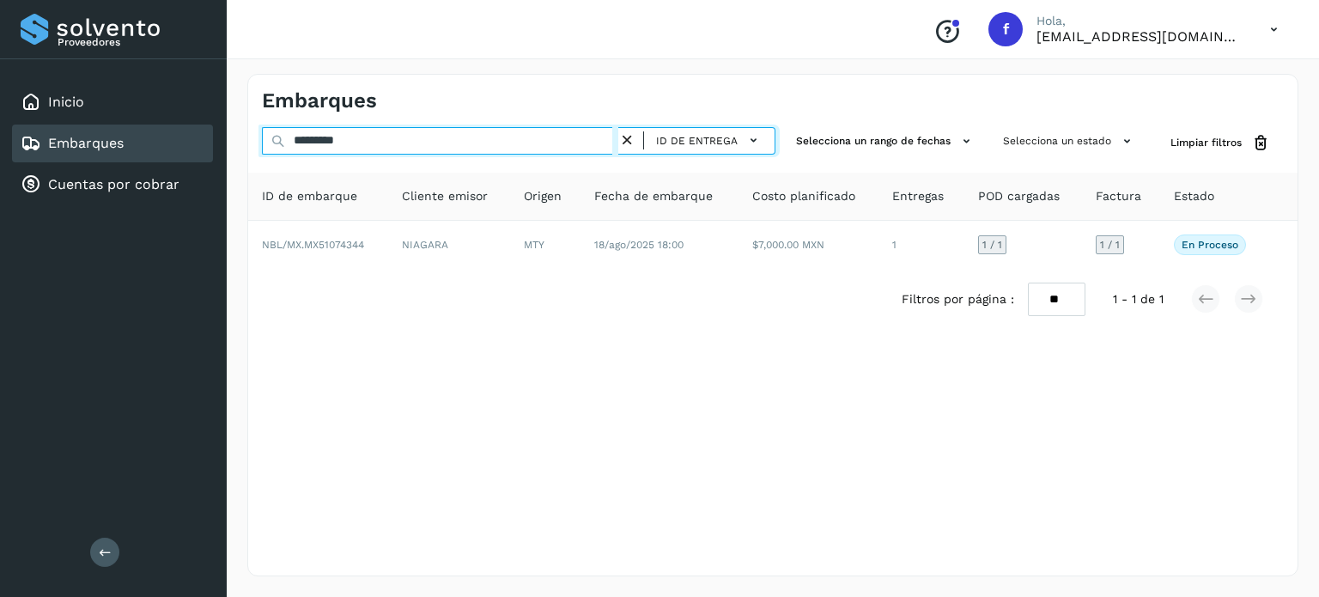
paste input "**"
type input "**********"
